Goal: Task Accomplishment & Management: Use online tool/utility

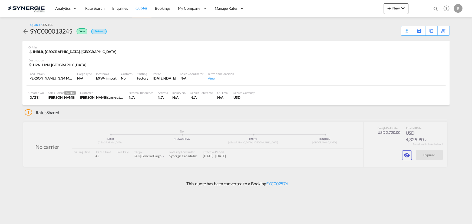
click at [436, 8] on md-icon "icon-magnify" at bounding box center [435, 9] width 6 height 6
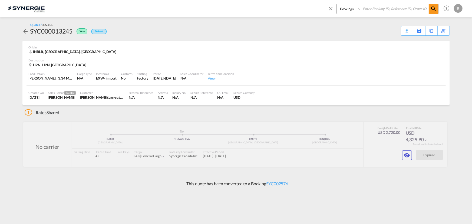
click at [350, 8] on select "Bookings Quotes Enquiries" at bounding box center [349, 9] width 26 height 10
select select "Quotes"
click at [336, 4] on select "Bookings Quotes Enquiries" at bounding box center [349, 9] width 26 height 10
click at [381, 10] on input at bounding box center [394, 8] width 67 height 9
type input "14463"
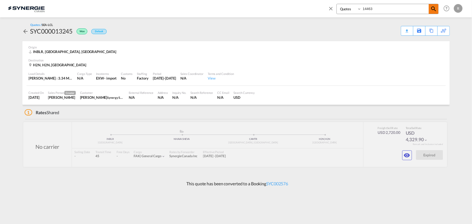
click at [433, 10] on md-icon "icon-magnify" at bounding box center [433, 9] width 6 height 6
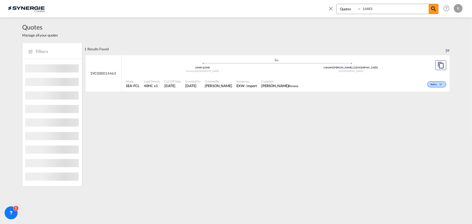
click at [376, 80] on div "Active" at bounding box center [373, 84] width 147 height 14
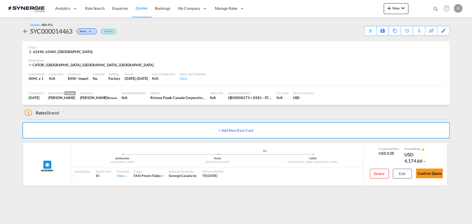
click at [435, 8] on md-icon "icon-magnify" at bounding box center [435, 9] width 6 height 6
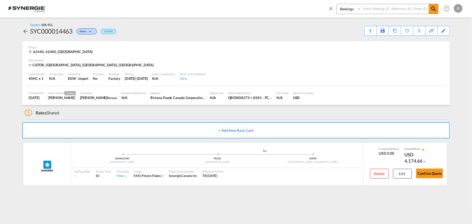
click at [353, 10] on select "Bookings Quotes Enquiries" at bounding box center [349, 9] width 26 height 10
select select "Quotes"
click at [336, 4] on select "Bookings Quotes Enquiries" at bounding box center [349, 9] width 26 height 10
click at [375, 6] on input at bounding box center [394, 8] width 67 height 9
click at [432, 10] on md-icon "icon-magnify" at bounding box center [433, 9] width 6 height 6
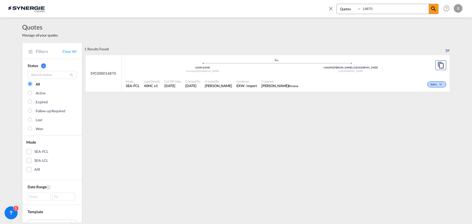
click at [316, 80] on div "Active" at bounding box center [373, 84] width 147 height 14
drag, startPoint x: 384, startPoint y: 8, endPoint x: 289, endPoint y: 3, distance: 94.7
click at [289, 3] on div "Bookings Quotes Enquiries 14870 Help Resources Product Release R My Profile Log…" at bounding box center [235, 8] width 455 height 17
type input "14492"
click at [258, 75] on div "Mode SEA-FCL Load Details 40HC x1 Cut Off Date 3 Sep 2025 Created On 3 Sep 2025…" at bounding box center [286, 83] width 328 height 16
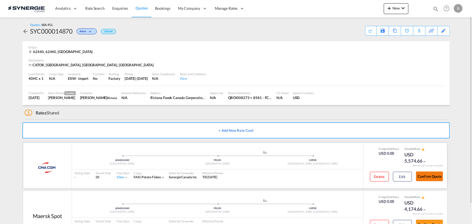
click at [426, 176] on button "Confirm Quote" at bounding box center [429, 176] width 27 height 10
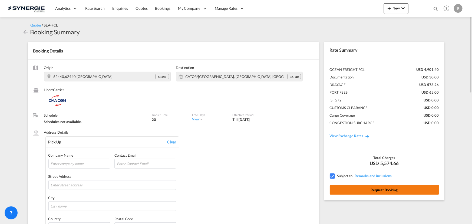
click at [393, 190] on button "Request Booking" at bounding box center [383, 190] width 109 height 10
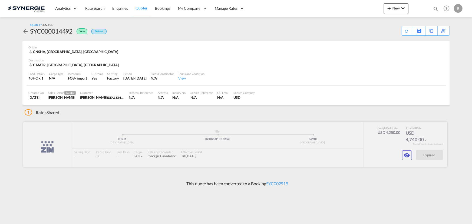
click at [401, 152] on div at bounding box center [234, 144] width 423 height 45
click at [405, 157] on md-icon "icon-eye" at bounding box center [406, 155] width 6 height 6
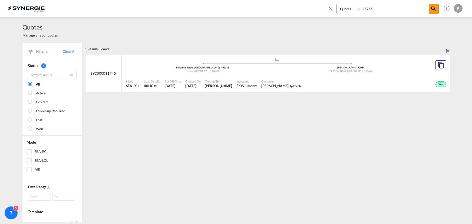
select select "Quotes"
